Goal: Task Accomplishment & Management: Manage account settings

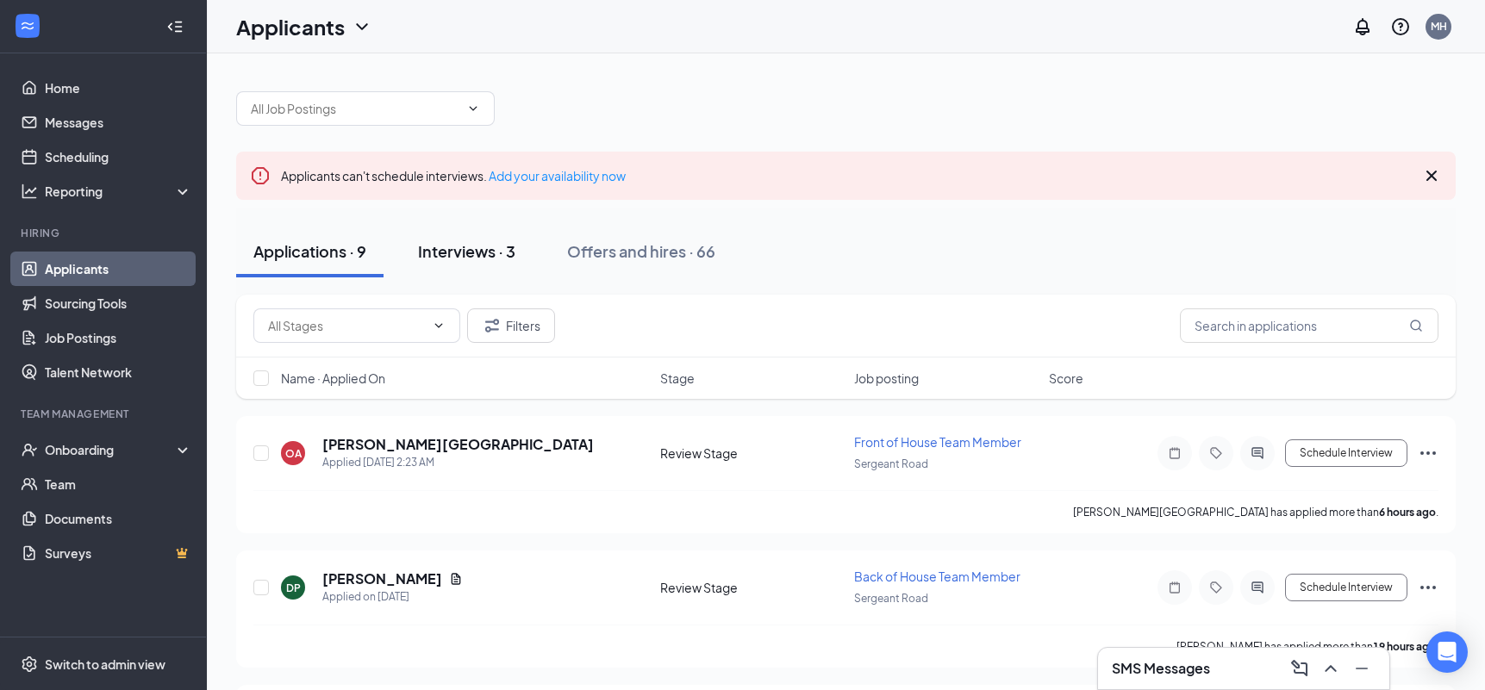
click at [465, 255] on div "Interviews · 3" at bounding box center [466, 251] width 97 height 22
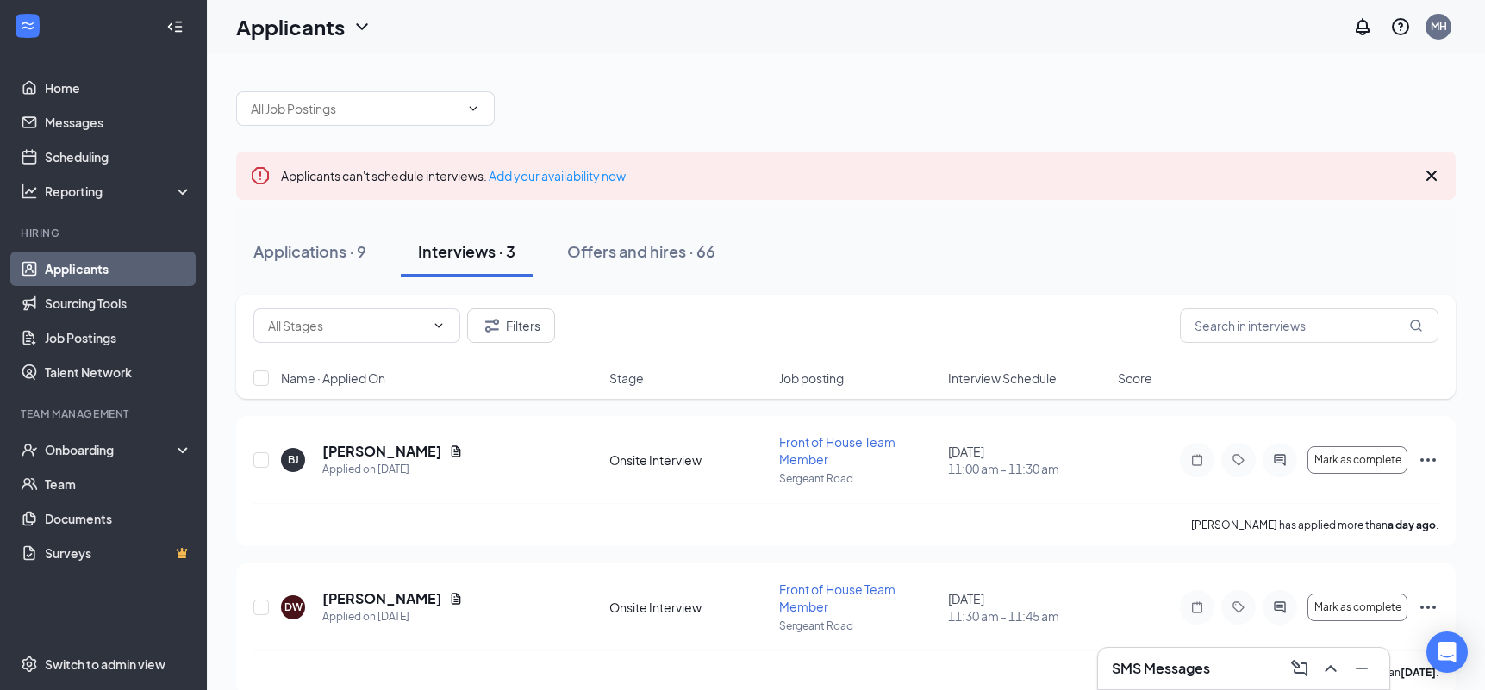
click at [746, 110] on div at bounding box center [846, 100] width 1220 height 52
click at [313, 253] on div "Applications · 9" at bounding box center [309, 251] width 113 height 22
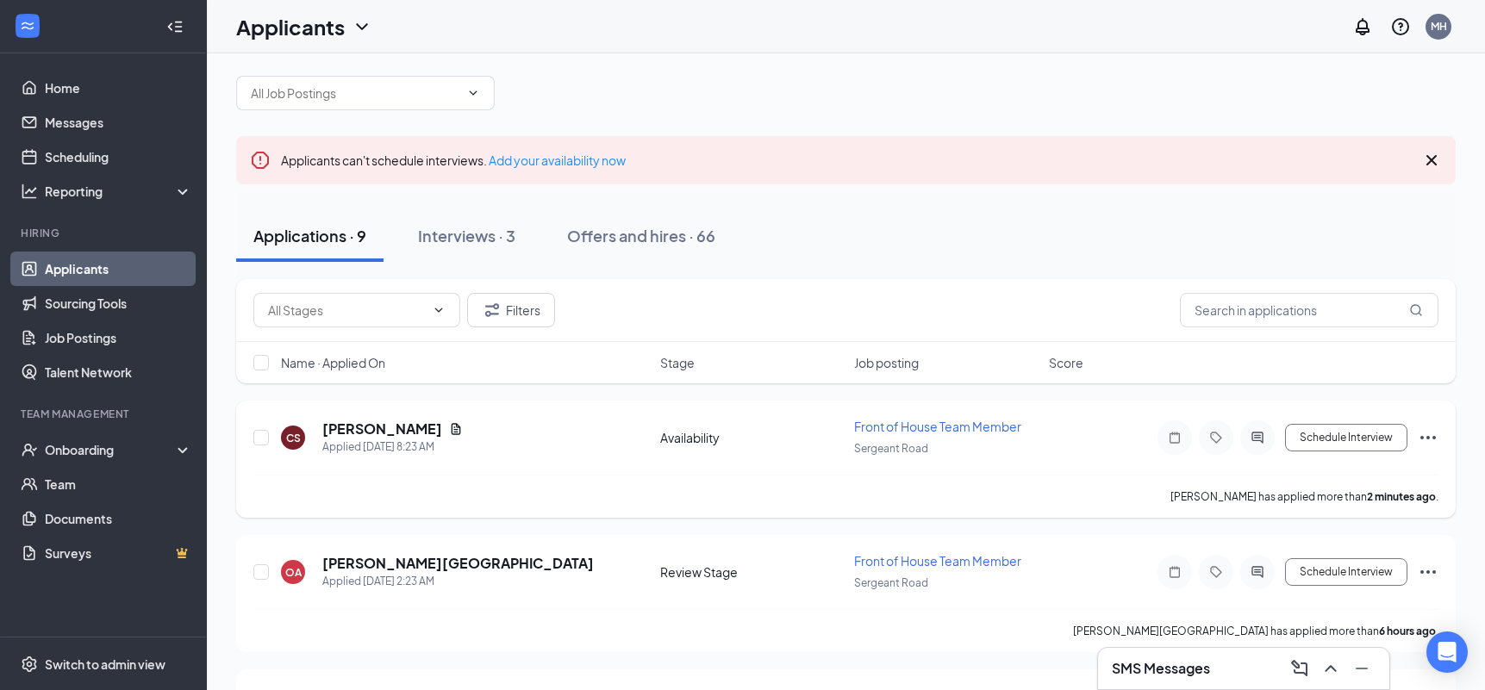
scroll to position [18, 0]
click at [1263, 430] on icon "ActiveChat" at bounding box center [1257, 435] width 21 height 14
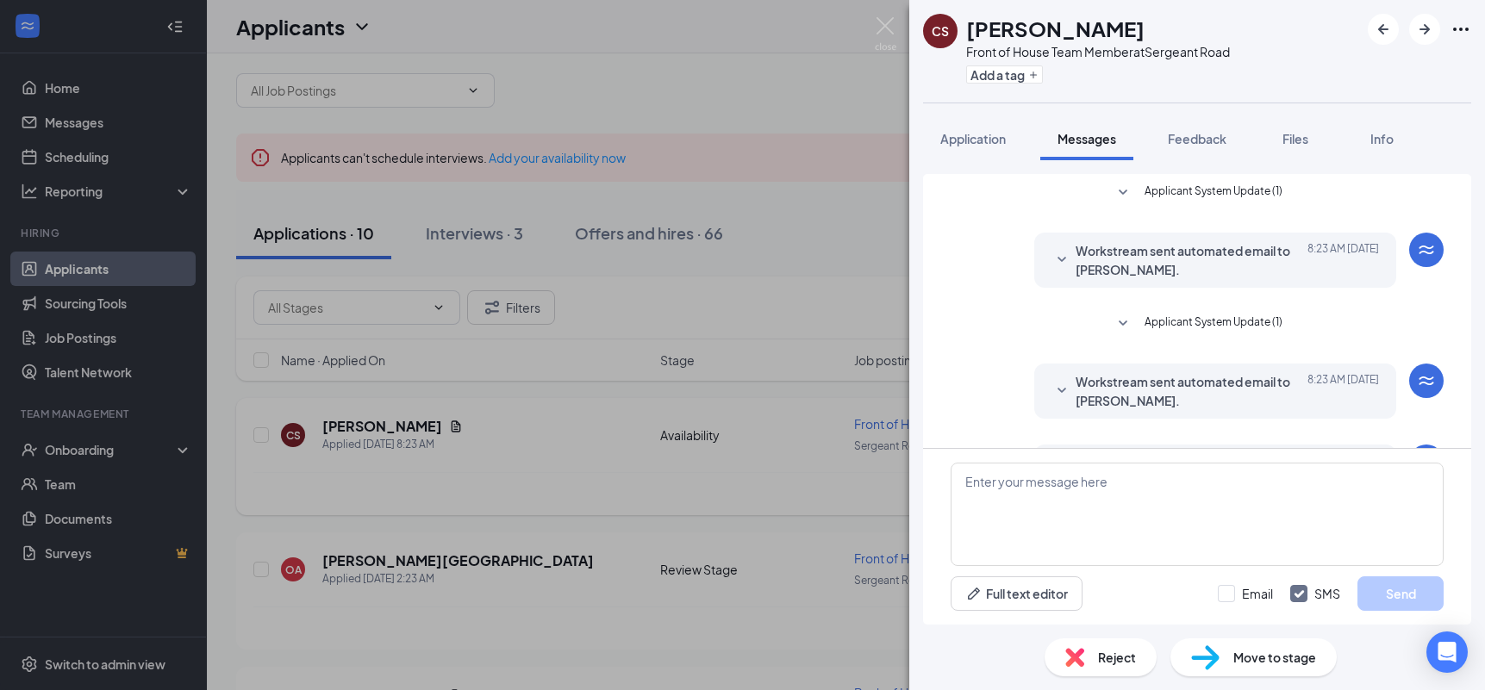
scroll to position [69, 0]
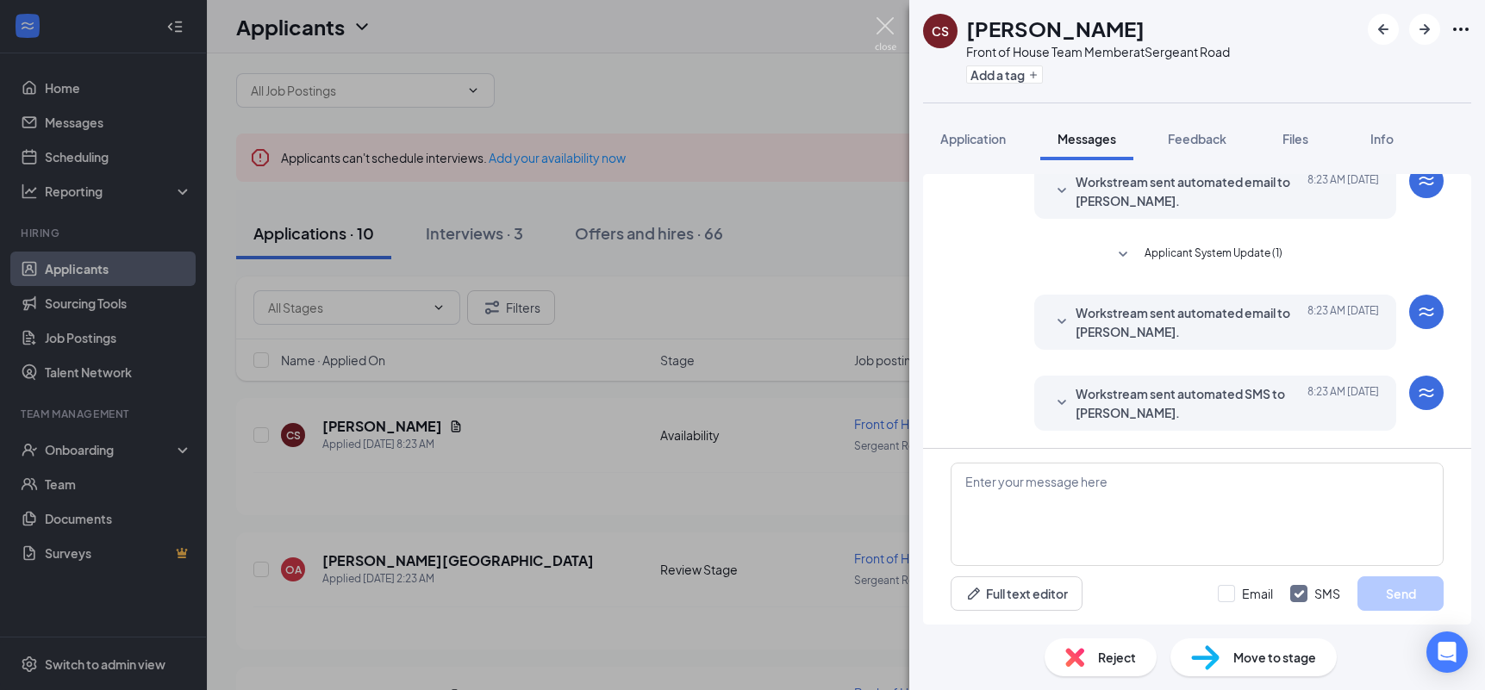
click at [884, 21] on img at bounding box center [886, 34] width 22 height 34
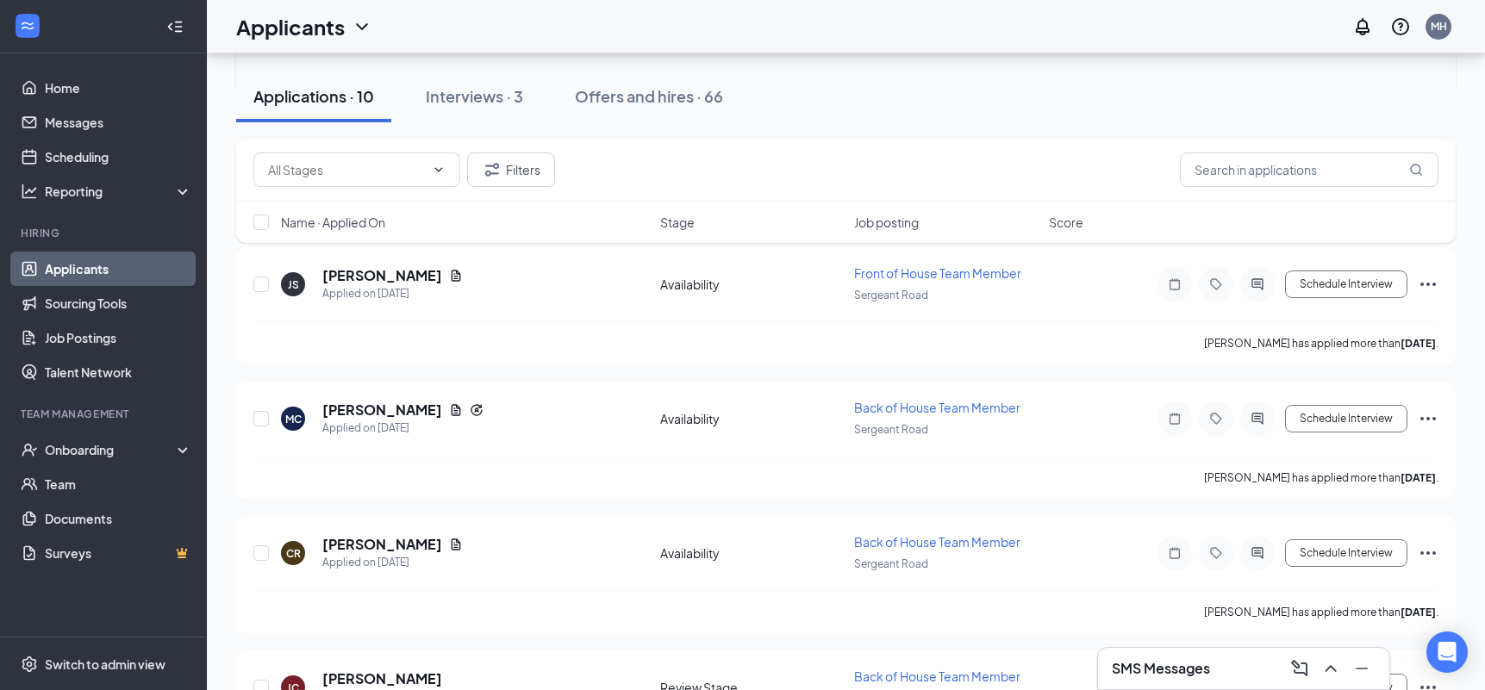
scroll to position [838, 0]
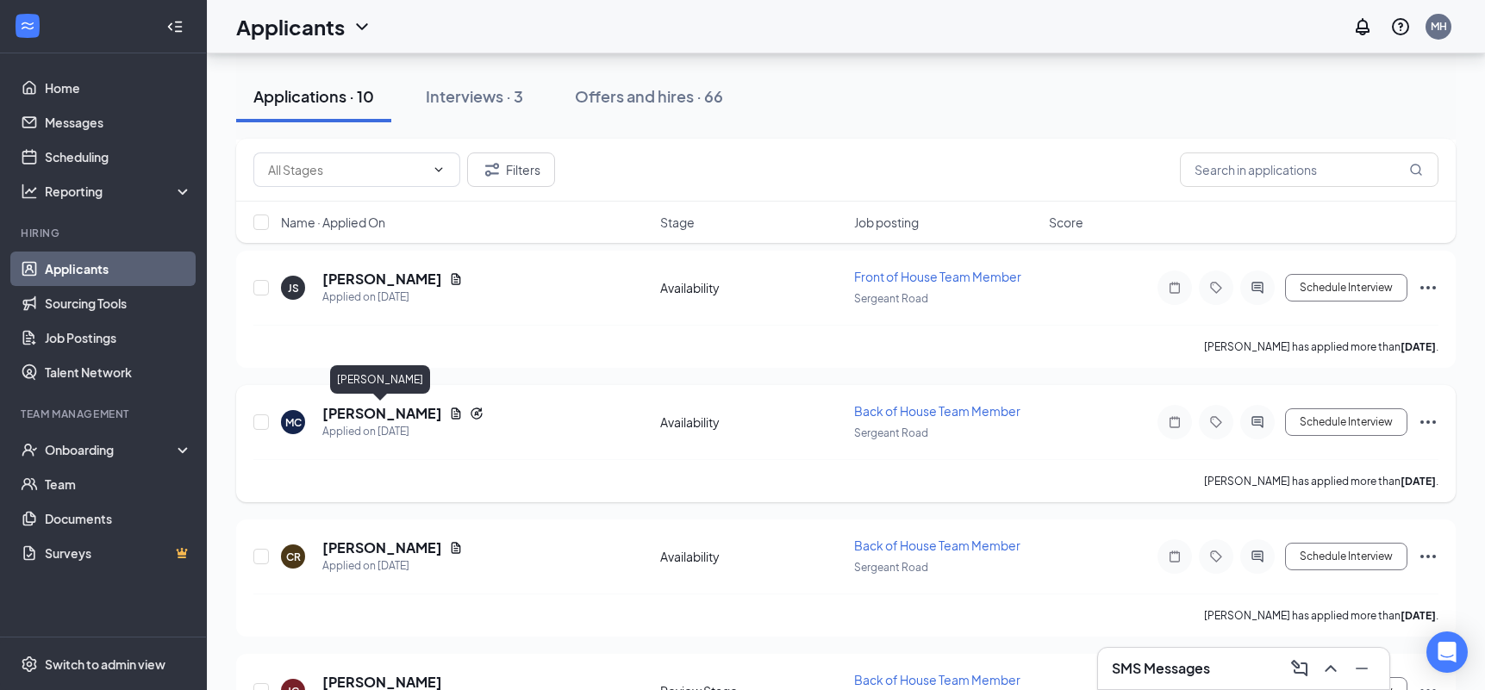
click at [385, 411] on h5 "[PERSON_NAME]" at bounding box center [382, 413] width 120 height 19
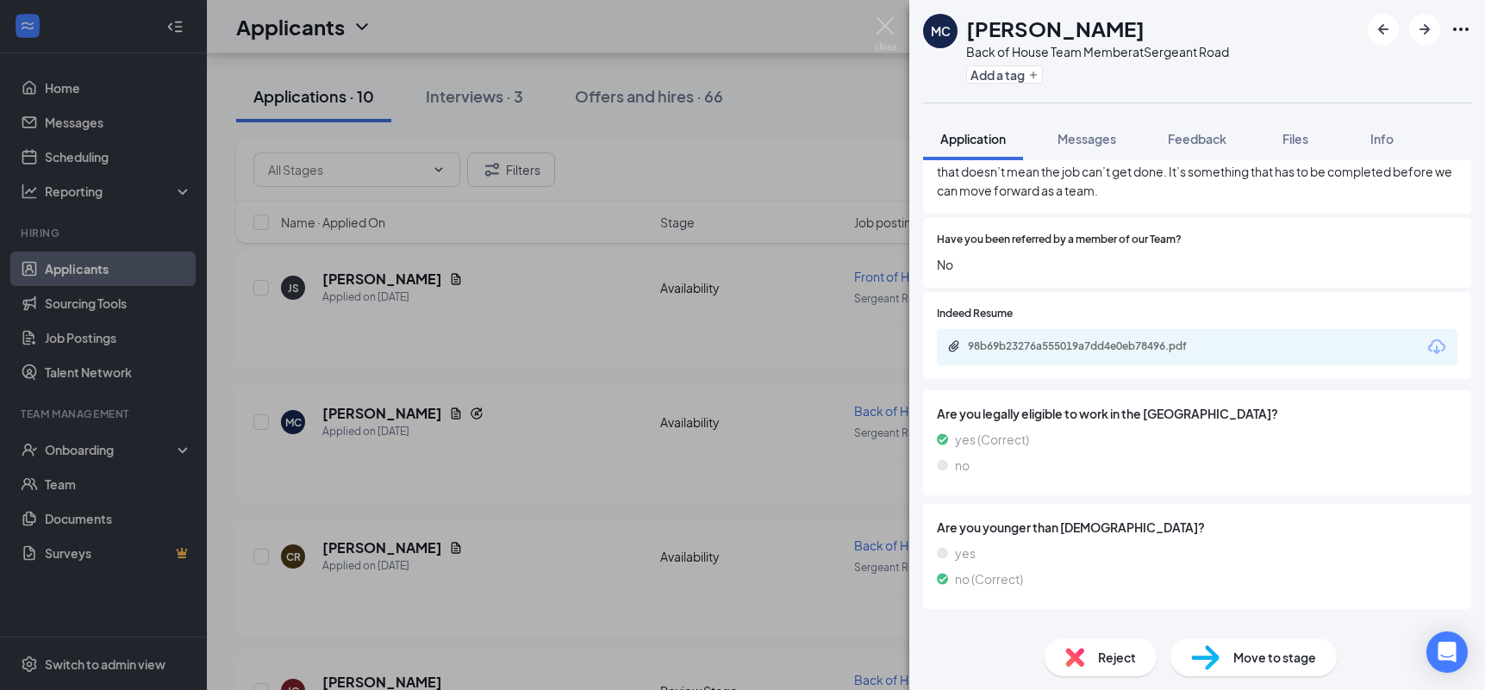
scroll to position [674, 0]
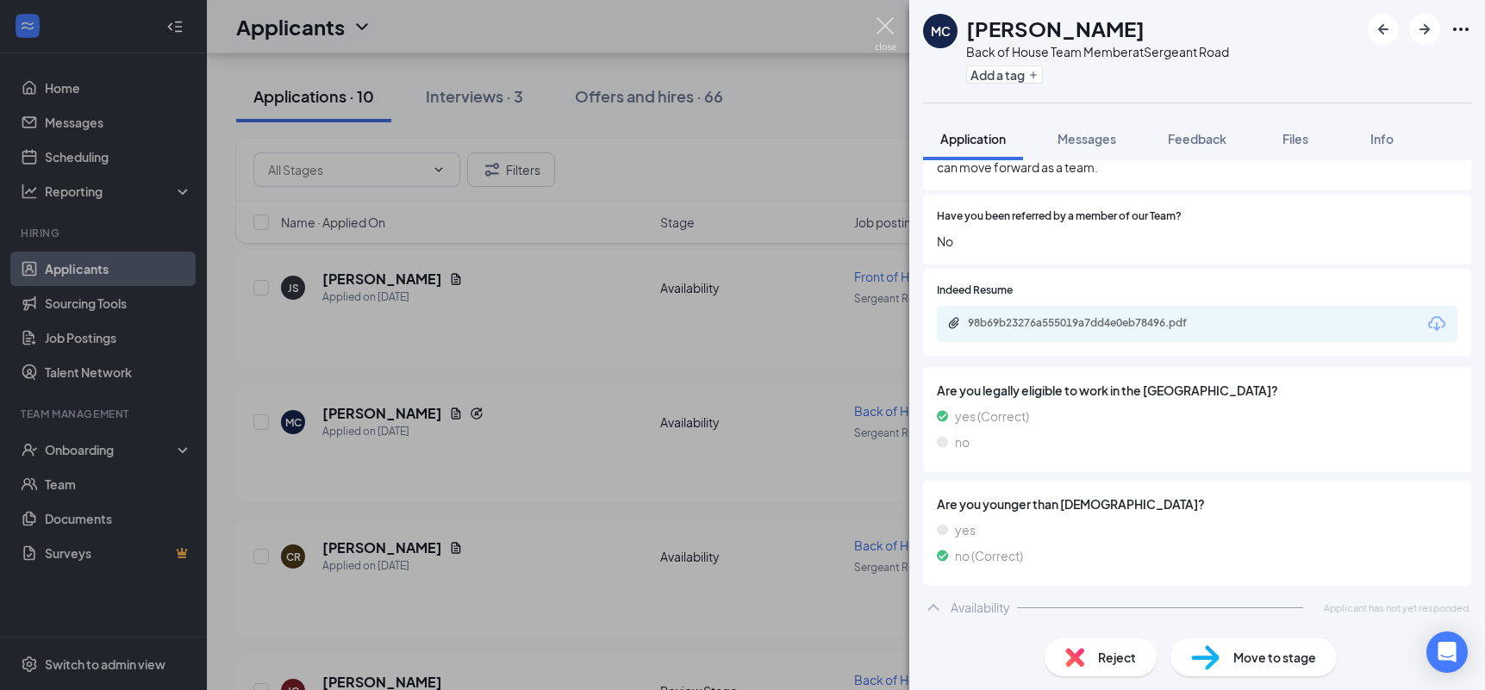
click at [889, 26] on img at bounding box center [886, 34] width 22 height 34
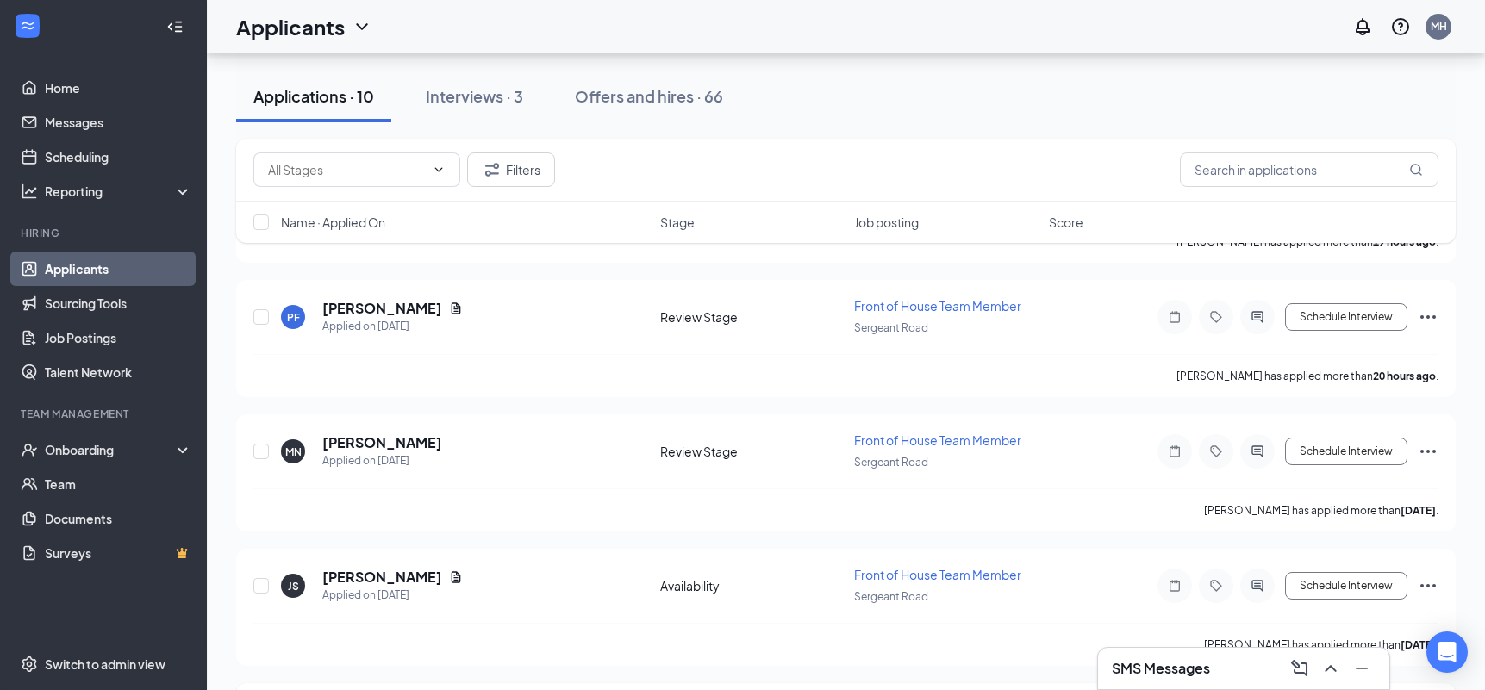
scroll to position [531, 0]
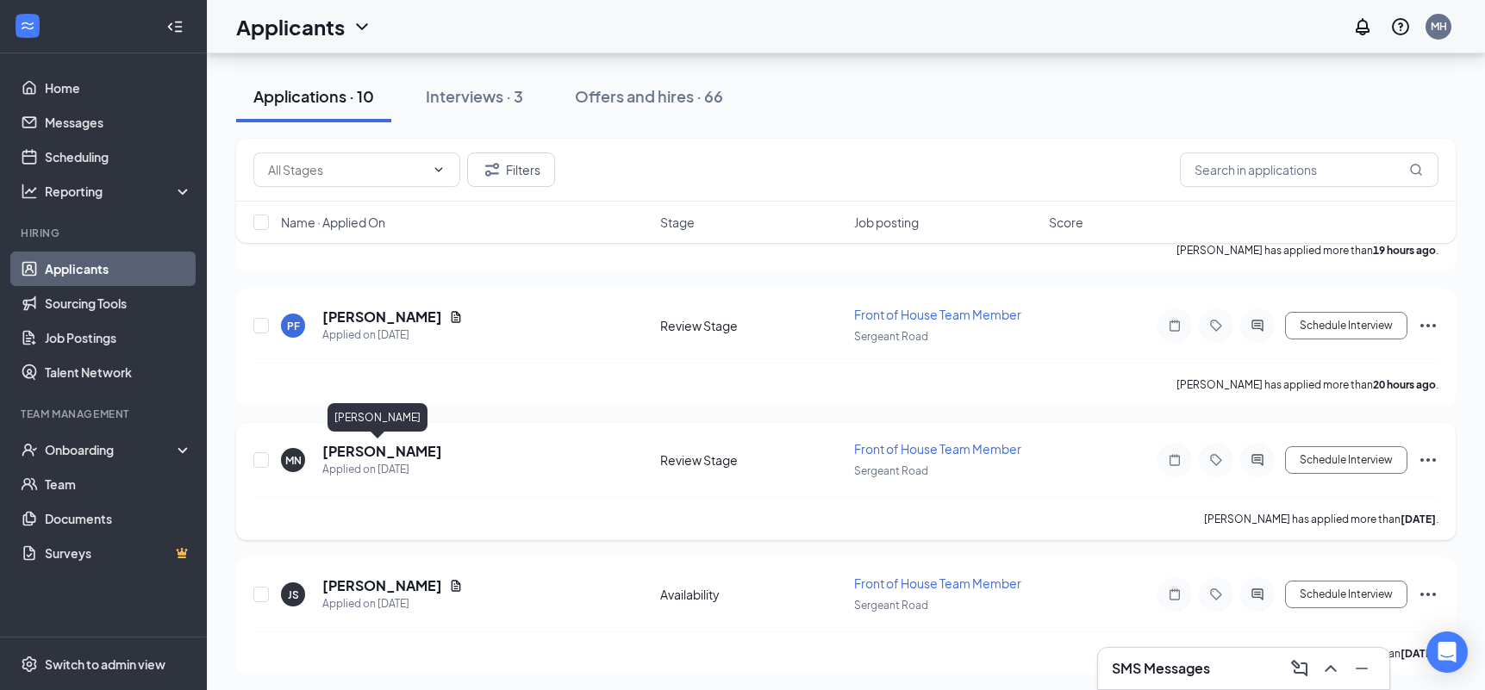
click at [370, 447] on h5 "[PERSON_NAME]" at bounding box center [382, 451] width 120 height 19
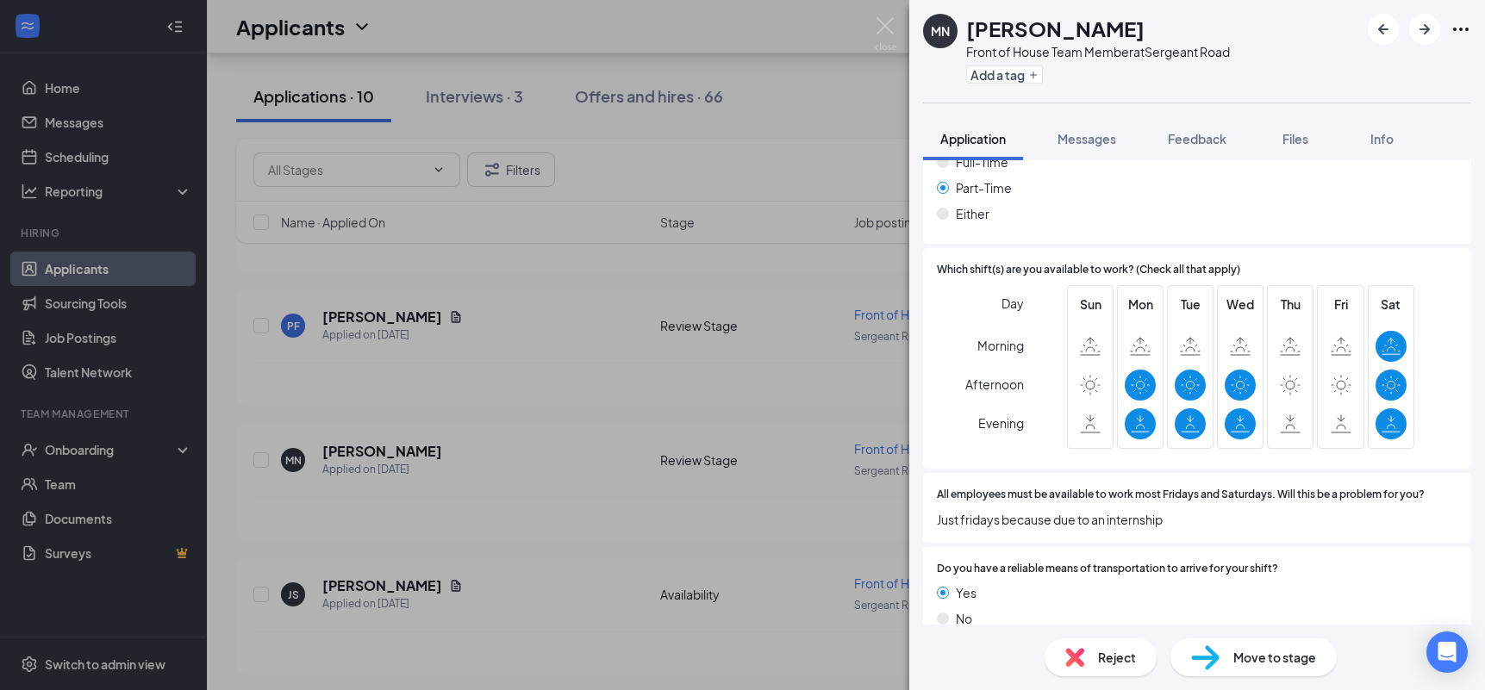
scroll to position [1058, 0]
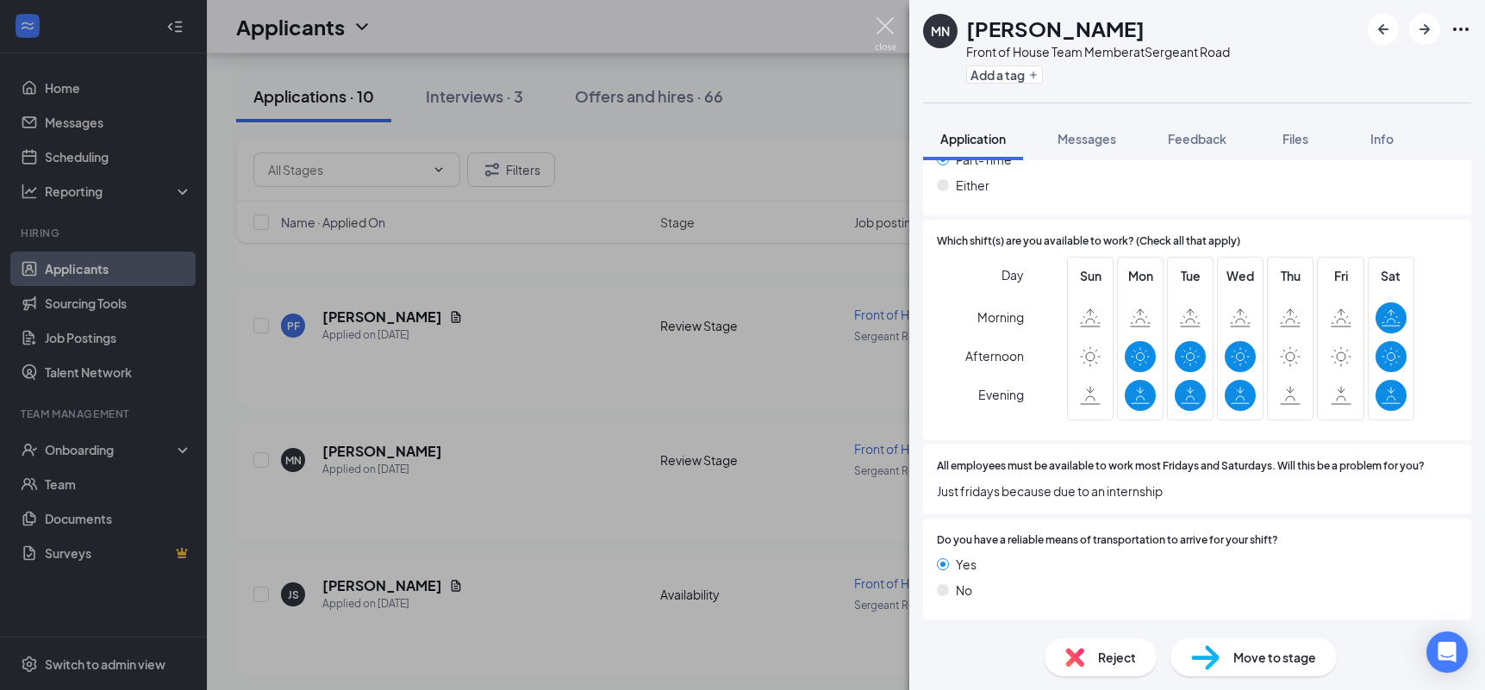
click at [887, 23] on img at bounding box center [886, 34] width 22 height 34
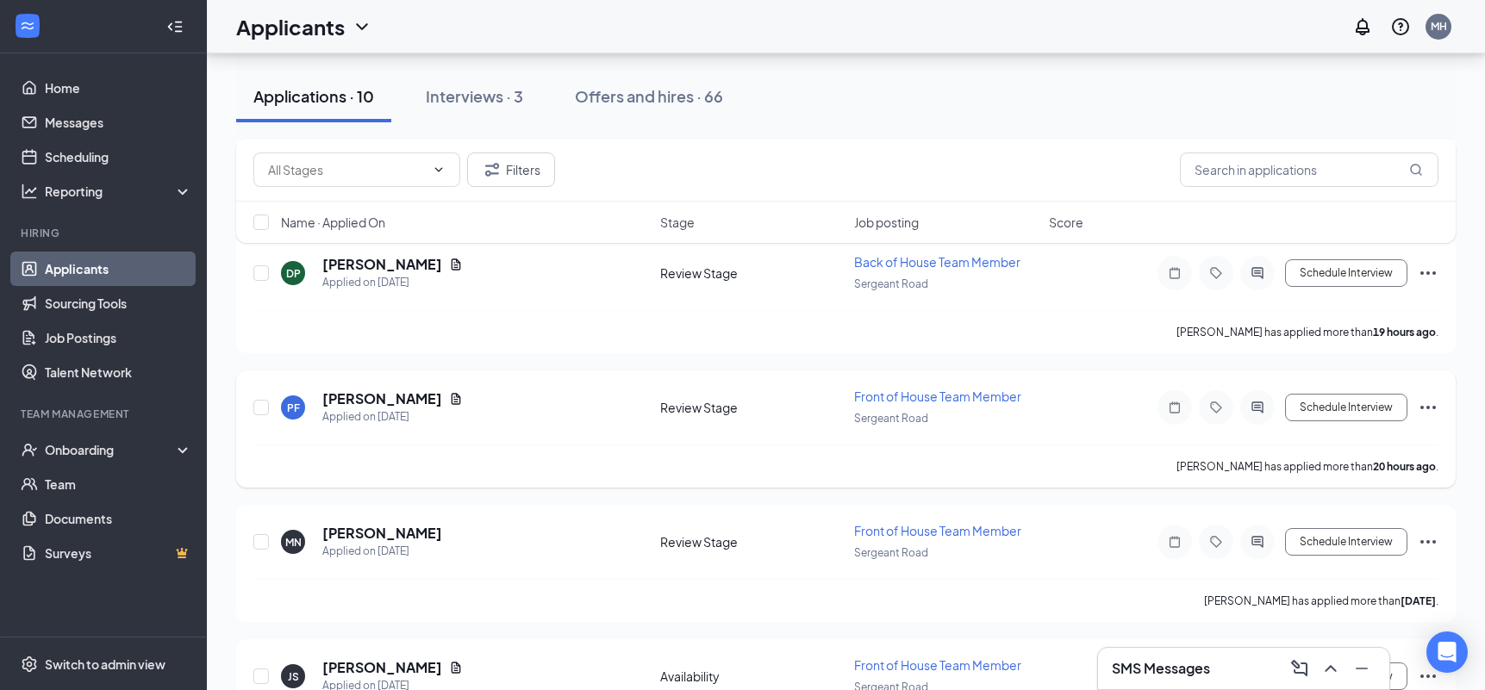
scroll to position [428, 0]
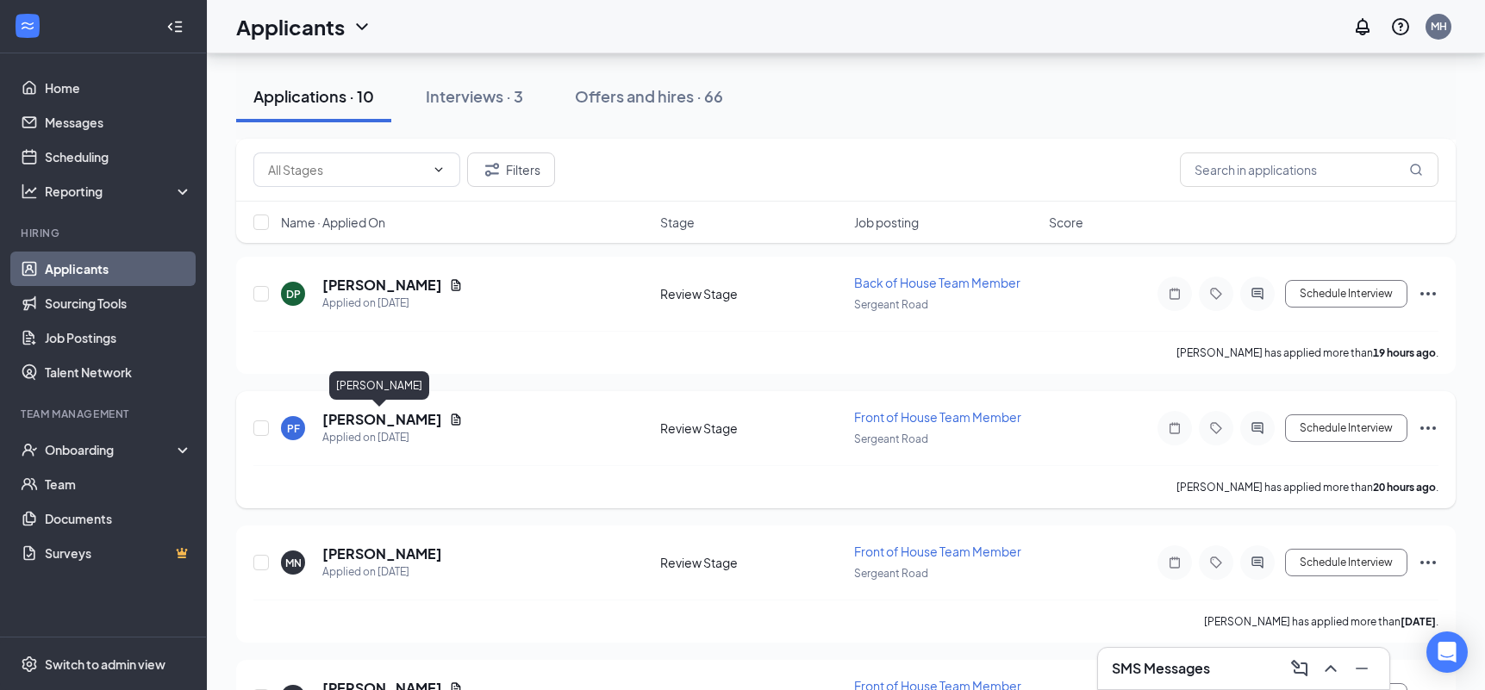
click at [398, 418] on h5 "[PERSON_NAME]" at bounding box center [382, 419] width 120 height 19
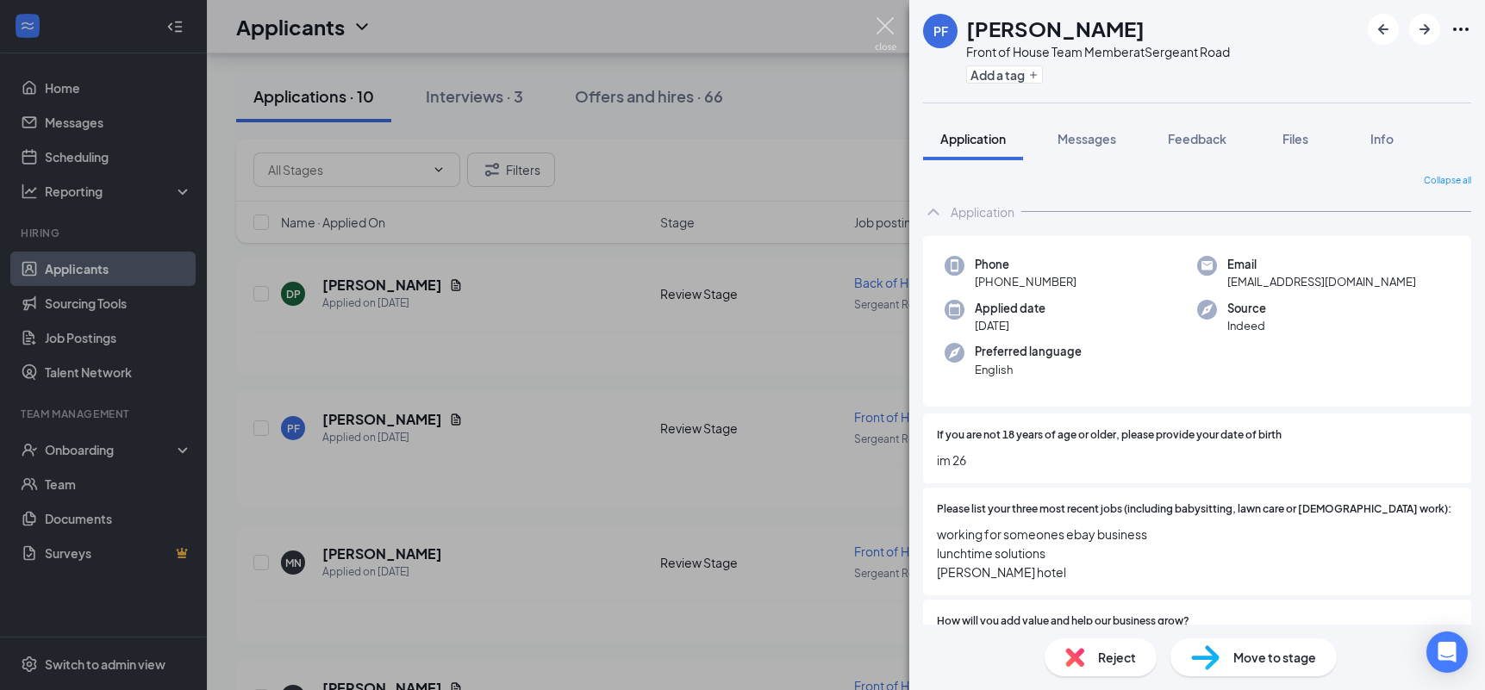
click at [886, 28] on img at bounding box center [886, 34] width 22 height 34
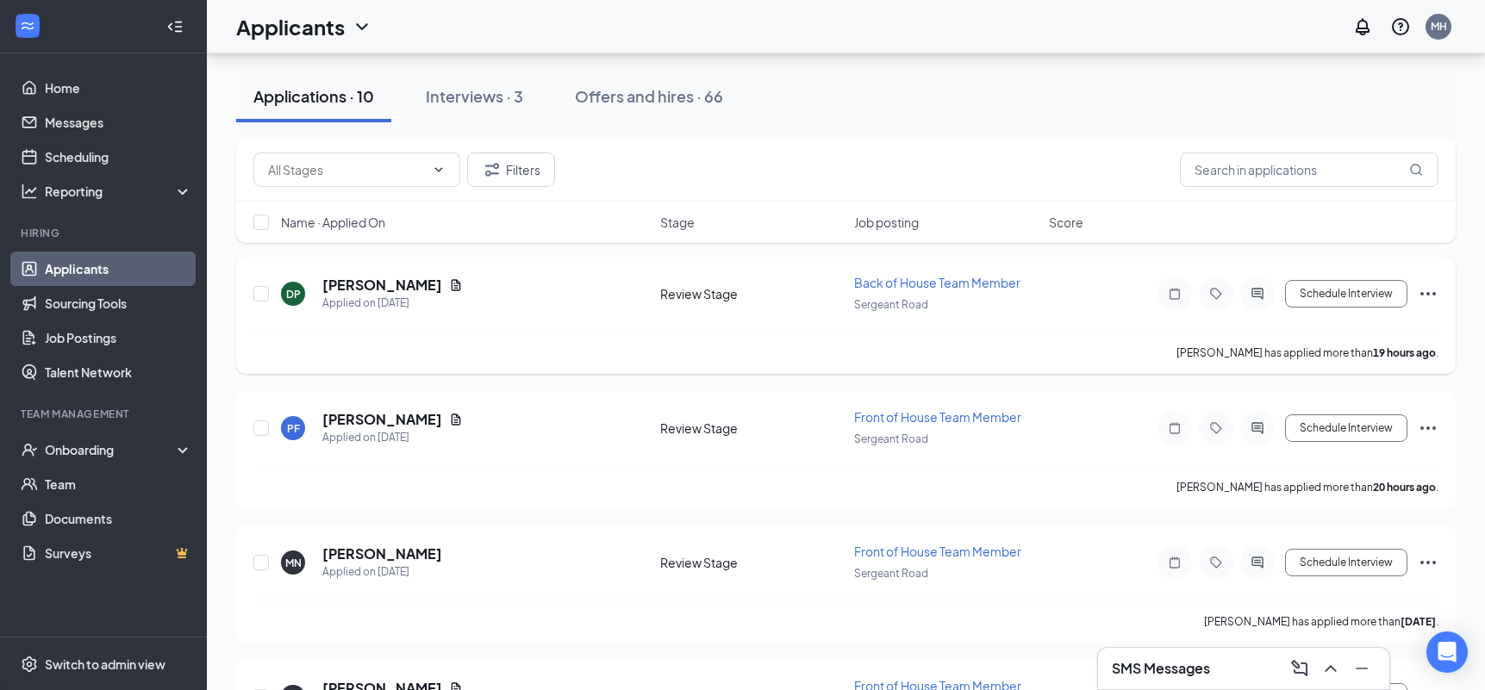
scroll to position [274, 0]
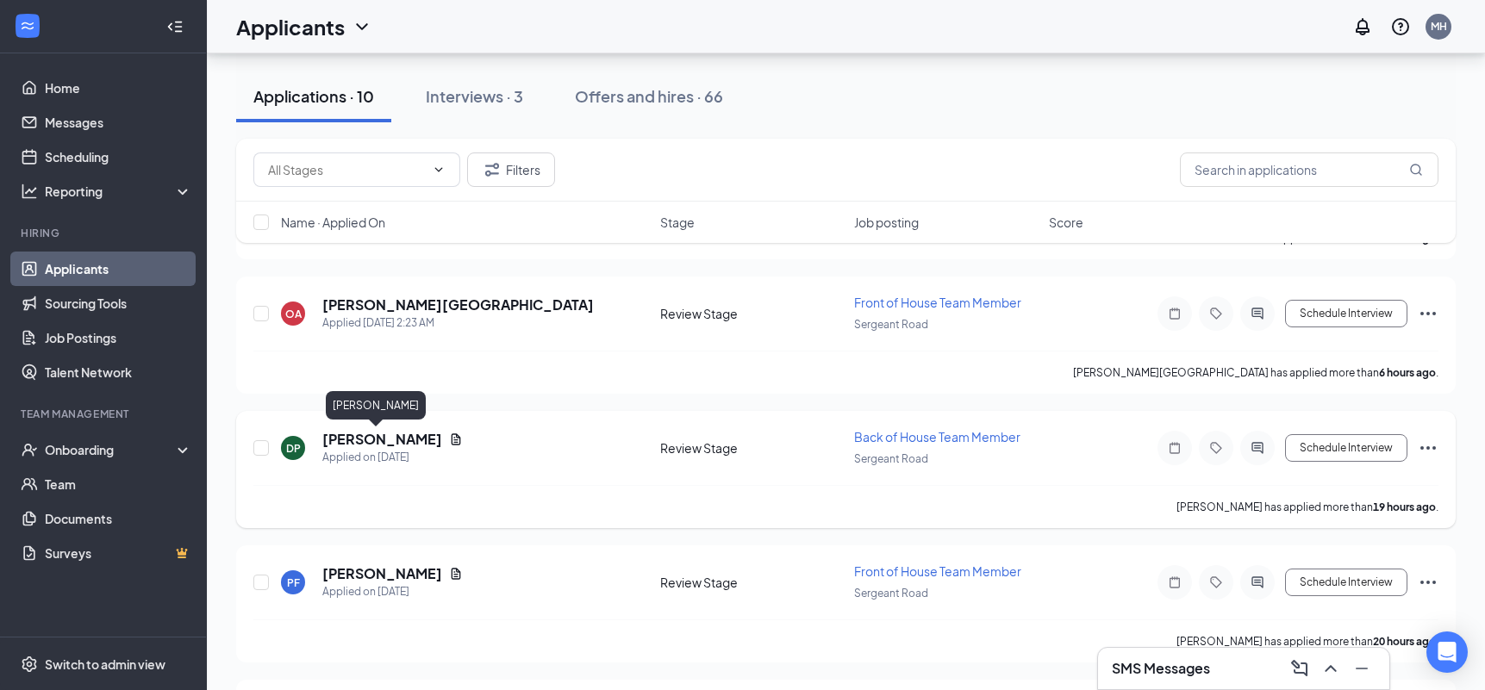
click at [372, 438] on h5 "[PERSON_NAME]" at bounding box center [382, 439] width 120 height 19
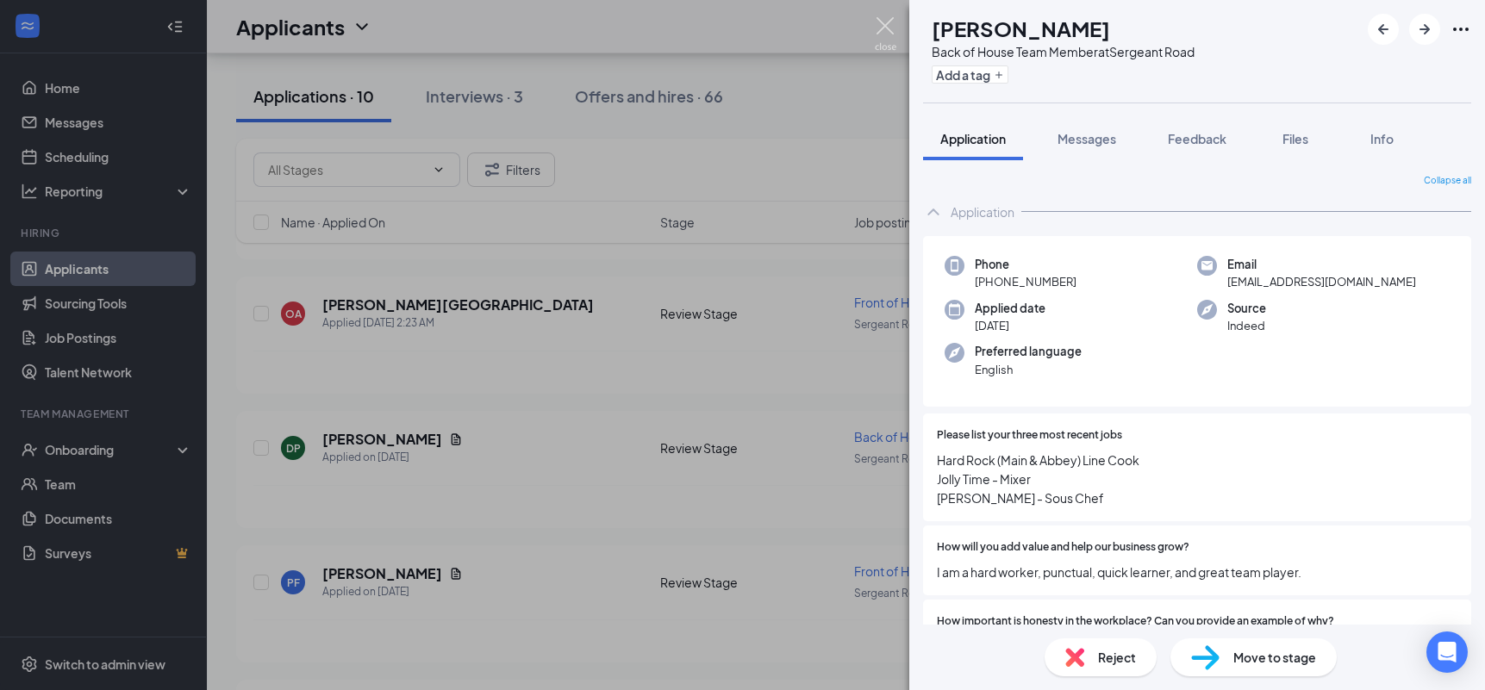
click at [878, 28] on img at bounding box center [886, 34] width 22 height 34
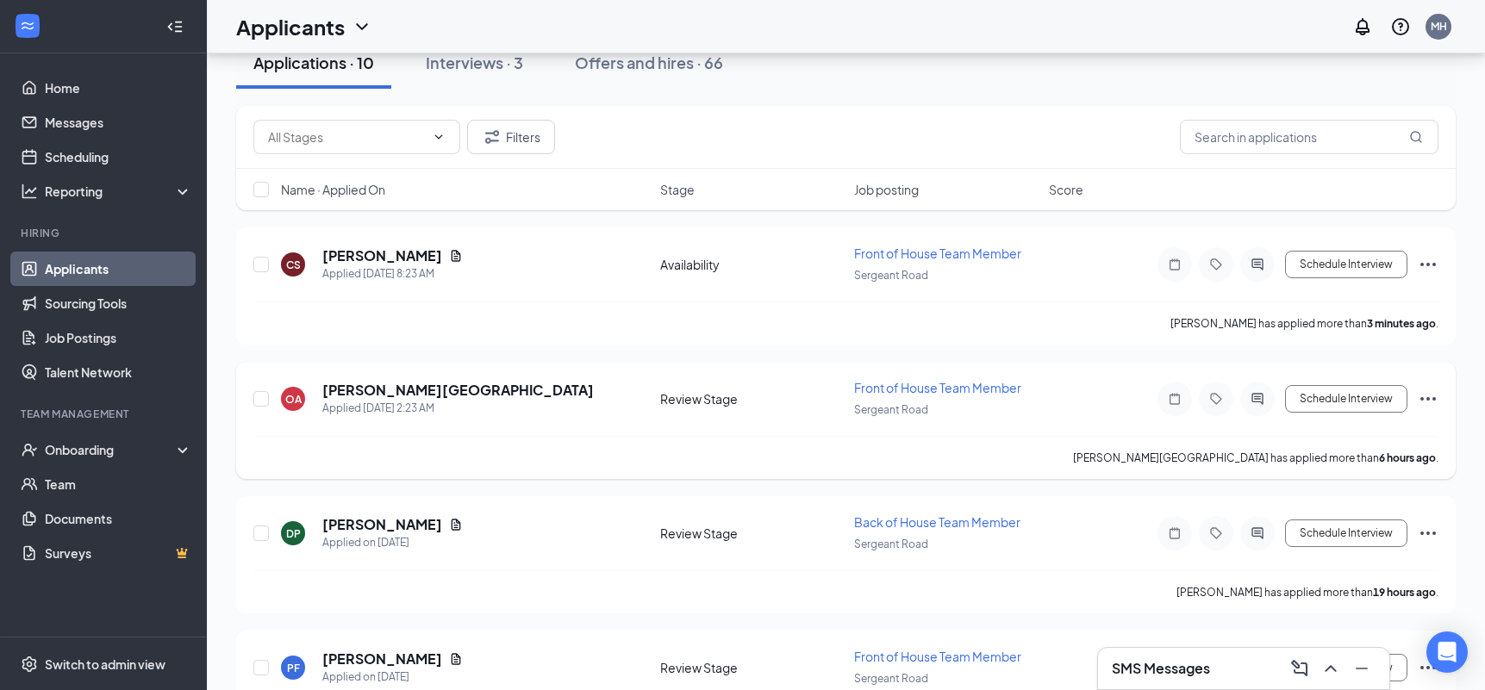
scroll to position [117, 0]
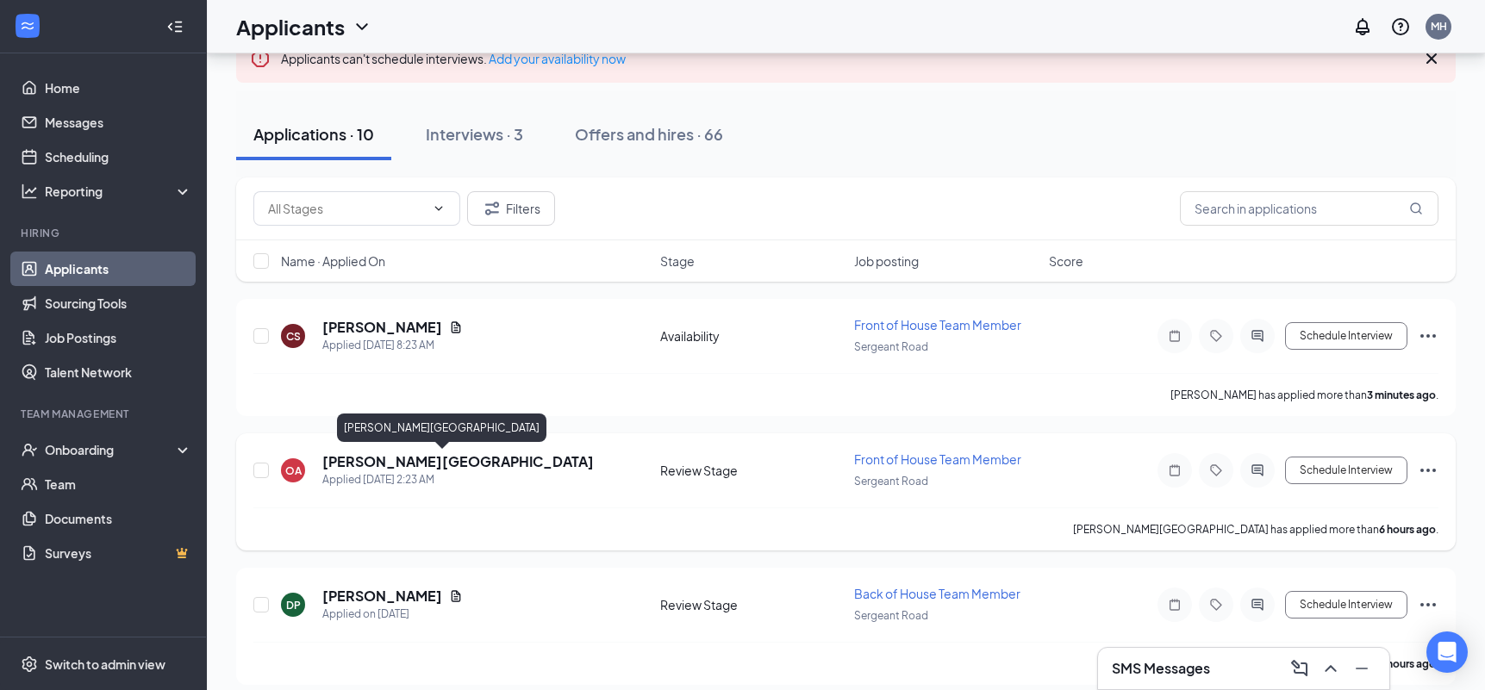
click at [381, 456] on h5 "[PERSON_NAME][GEOGRAPHIC_DATA]" at bounding box center [458, 462] width 272 height 19
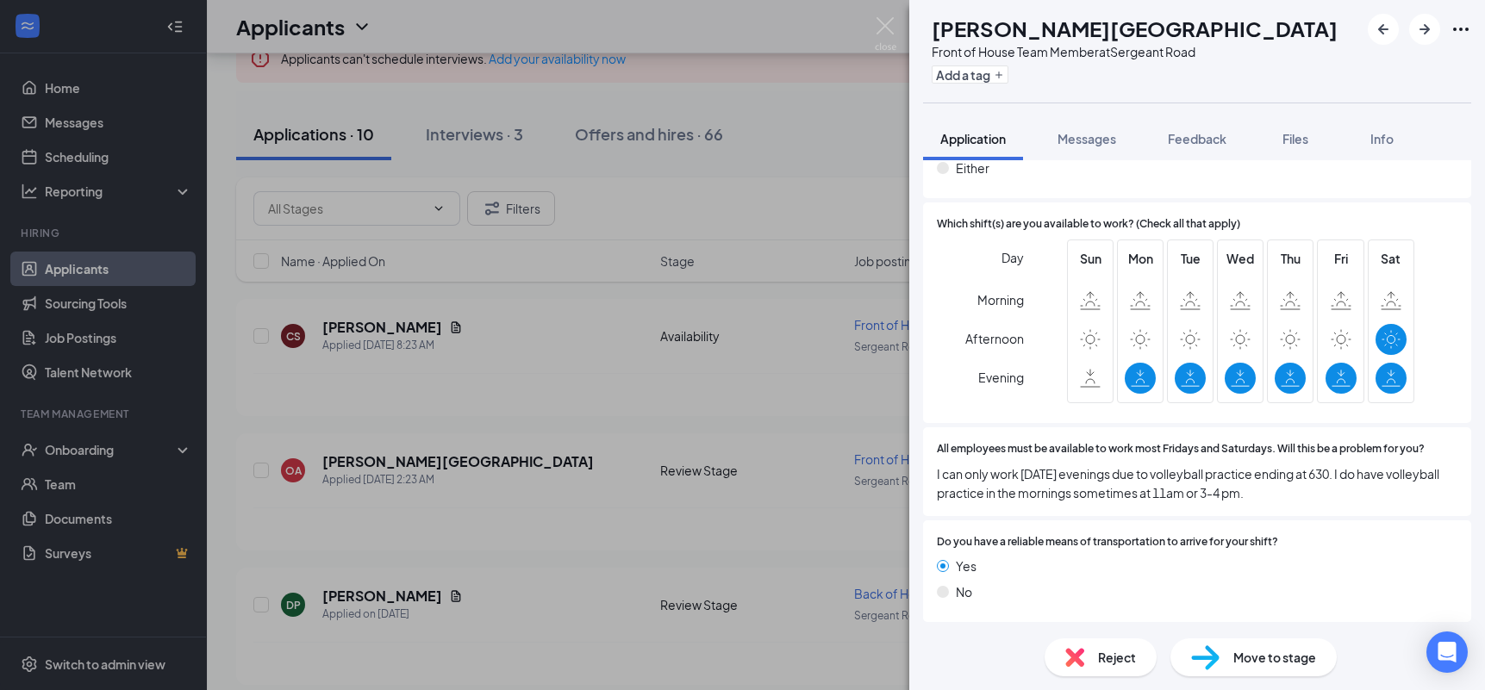
scroll to position [1123, 0]
click at [885, 28] on img at bounding box center [886, 34] width 22 height 34
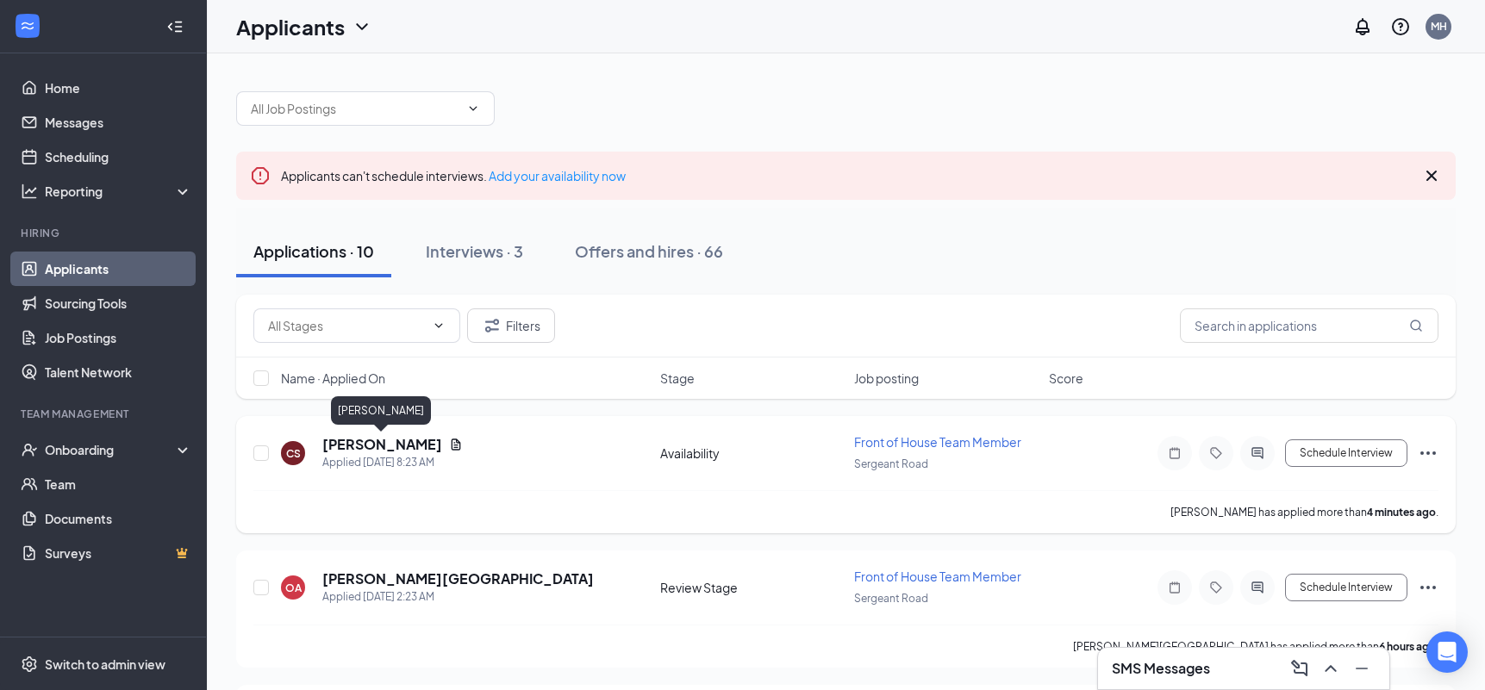
click at [410, 435] on h5 "[PERSON_NAME]" at bounding box center [382, 444] width 120 height 19
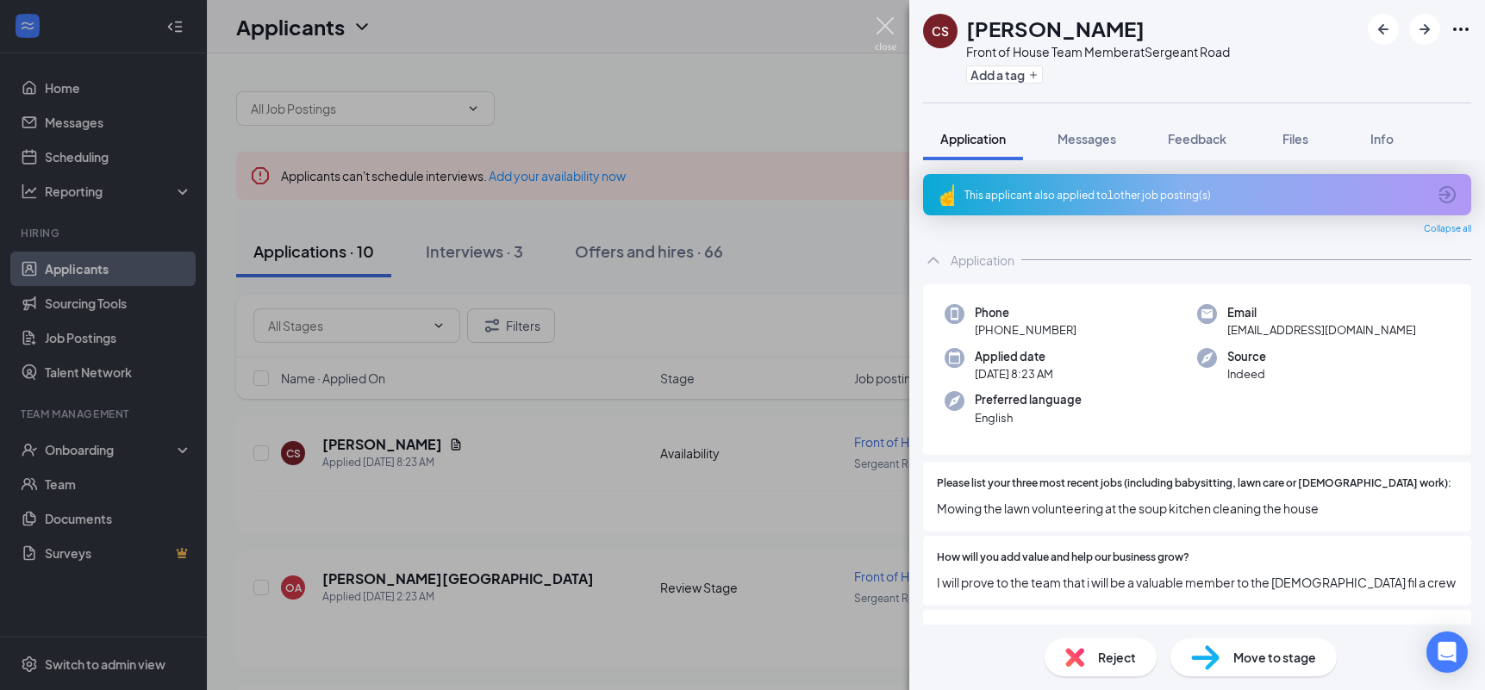
click at [887, 26] on img at bounding box center [886, 34] width 22 height 34
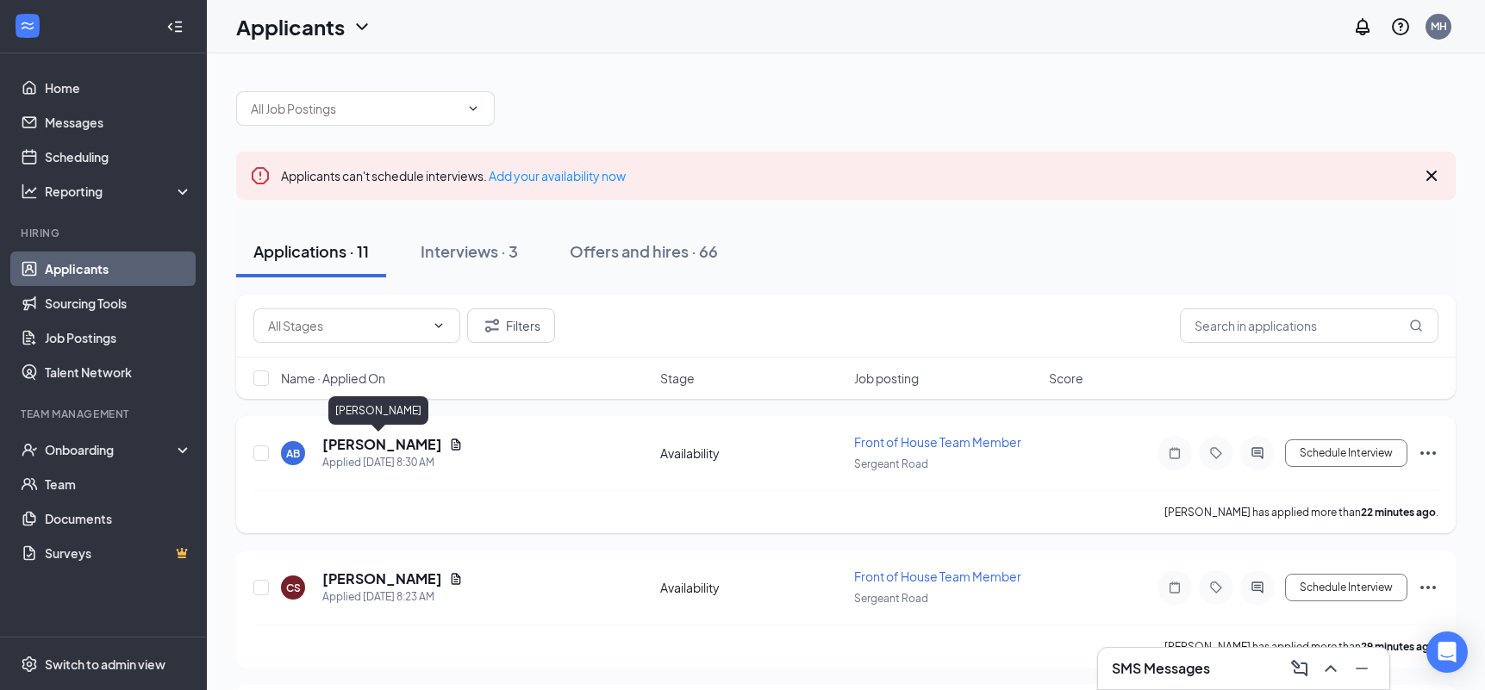
click at [378, 445] on h5 "Asmita Biswa" at bounding box center [382, 444] width 120 height 19
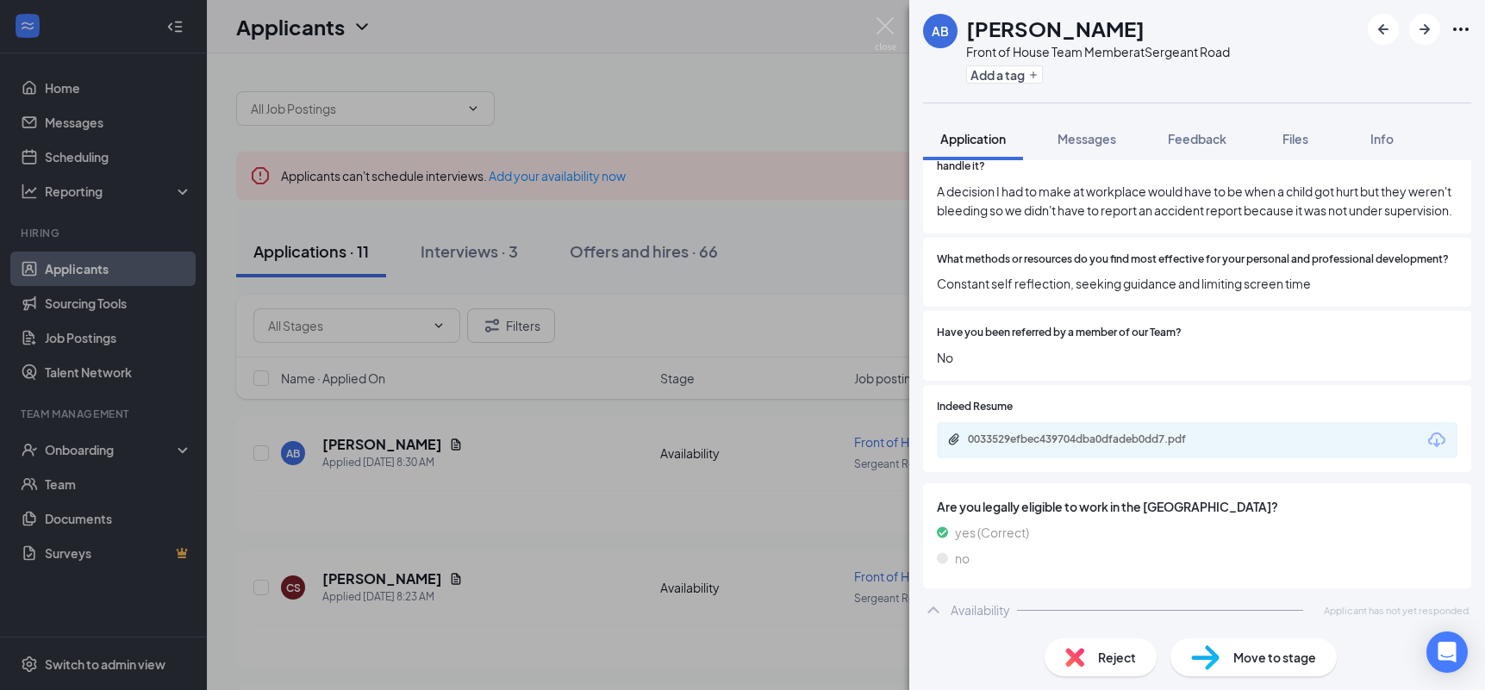
scroll to position [531, 0]
click at [878, 28] on img at bounding box center [886, 34] width 22 height 34
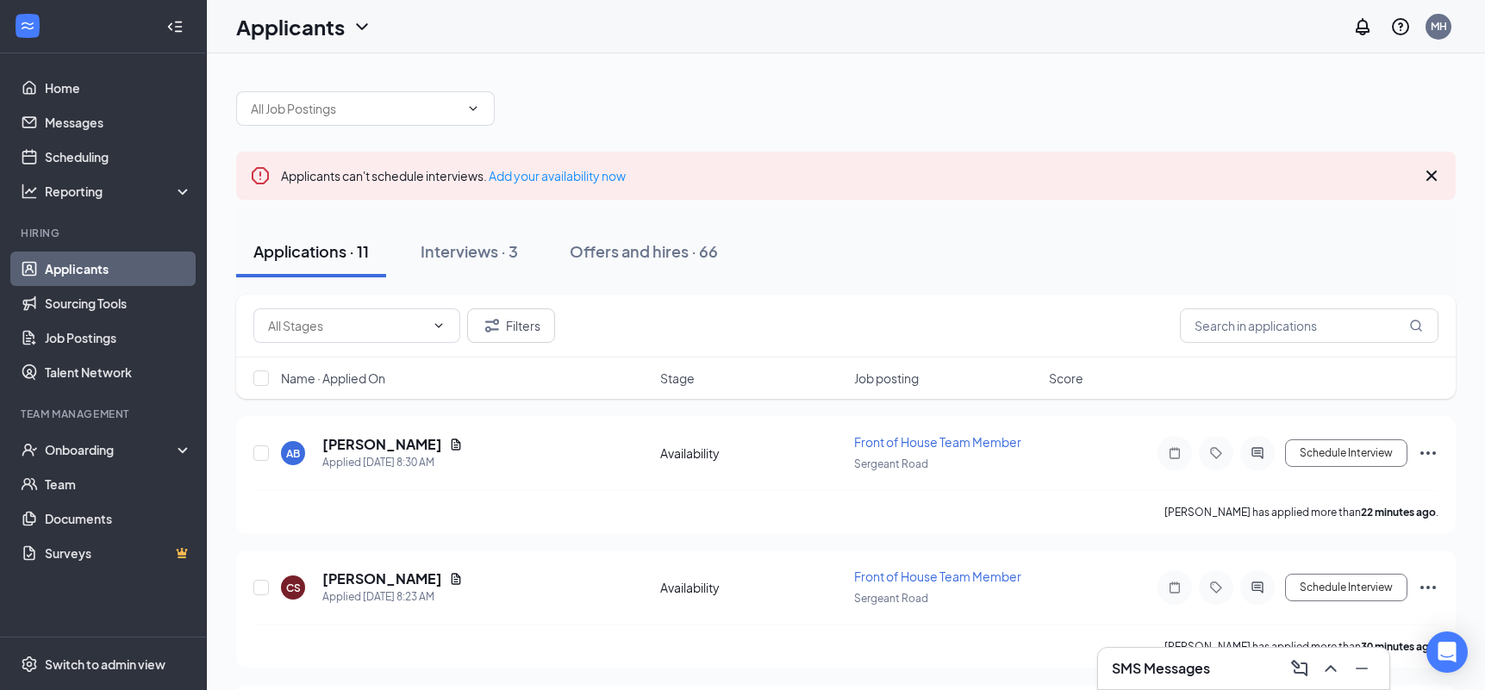
click at [644, 87] on div at bounding box center [846, 100] width 1220 height 52
